Goal: Information Seeking & Learning: Learn about a topic

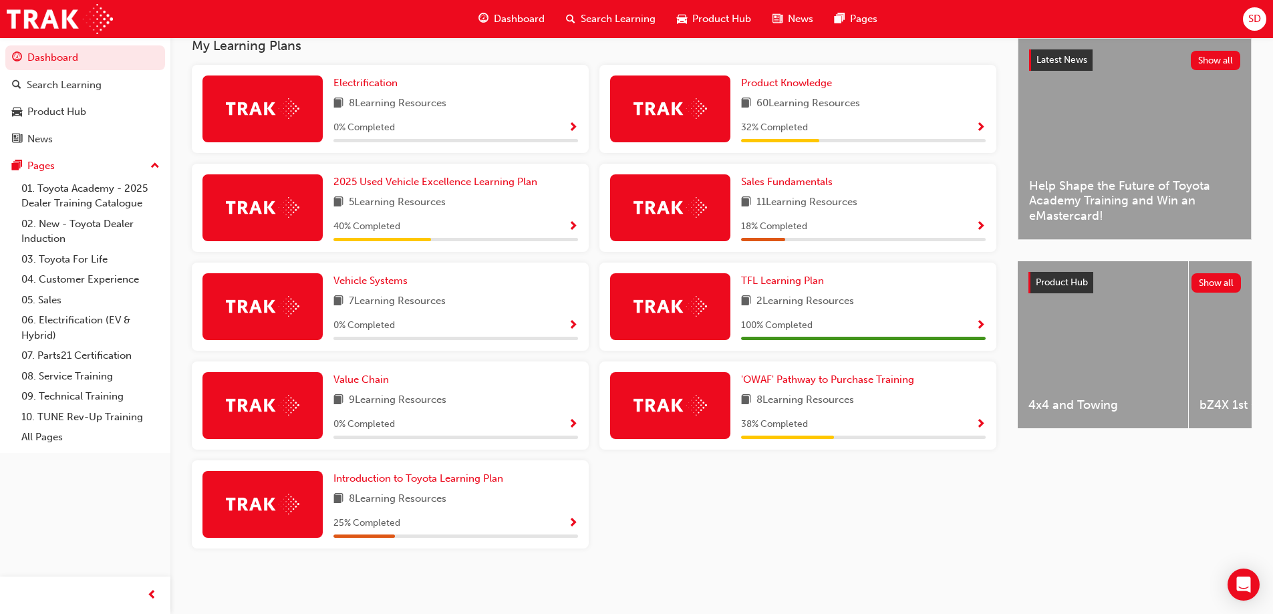
scroll to position [307, 0]
click at [982, 425] on span "Show Progress" at bounding box center [981, 425] width 10 height 12
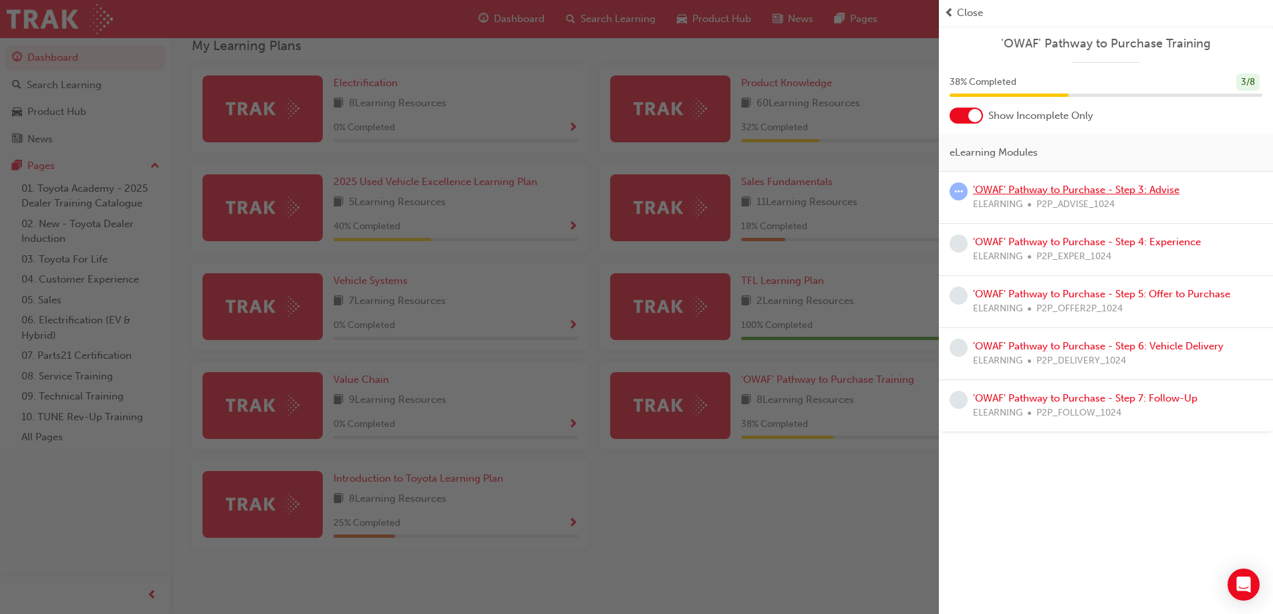
click at [1019, 187] on link "'OWAF' Pathway to Purchase - Step 3: Advise" at bounding box center [1076, 190] width 206 height 12
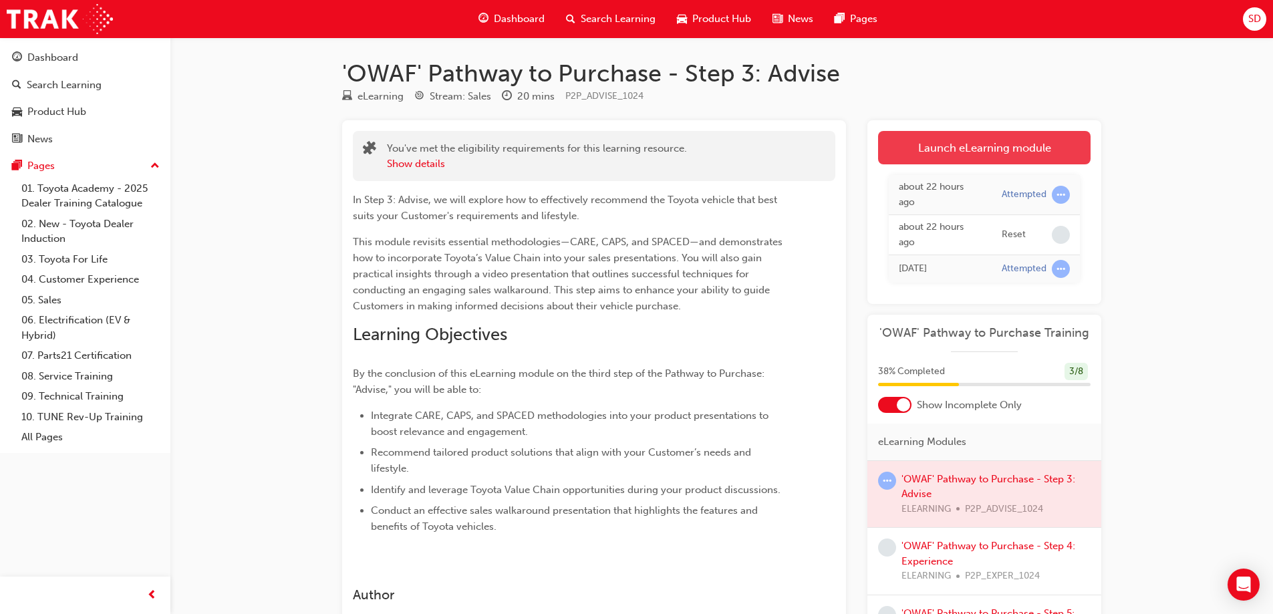
click at [983, 144] on link "Launch eLearning module" at bounding box center [984, 147] width 212 height 33
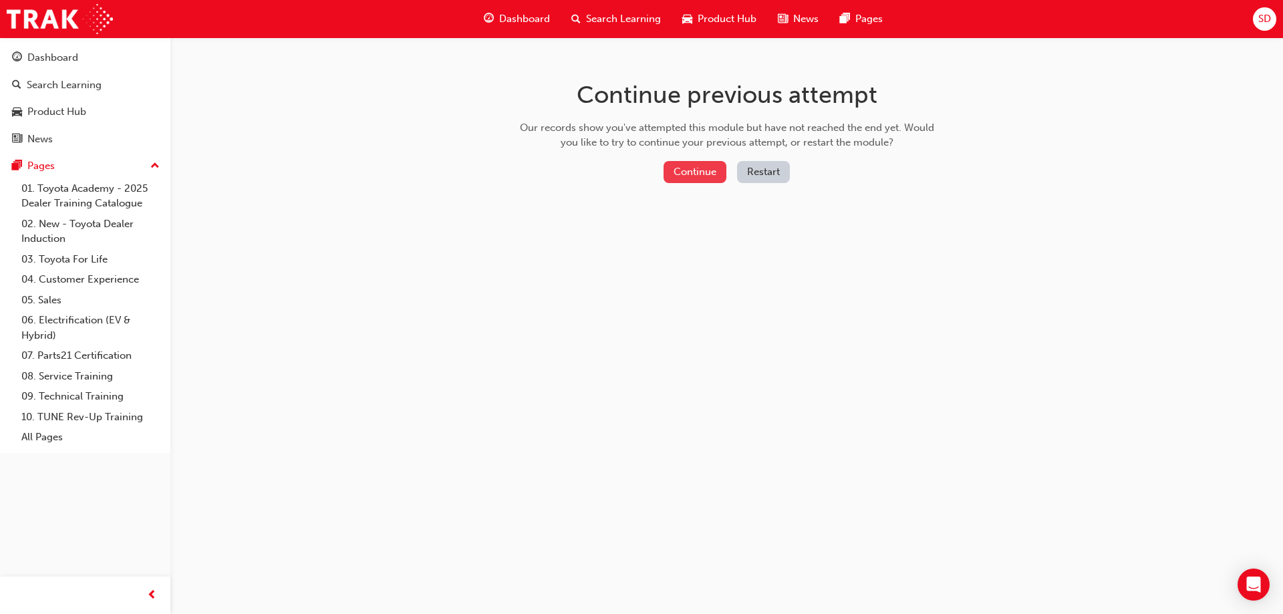
click at [686, 166] on button "Continue" at bounding box center [695, 172] width 63 height 22
